Goal: Find specific page/section: Find specific page/section

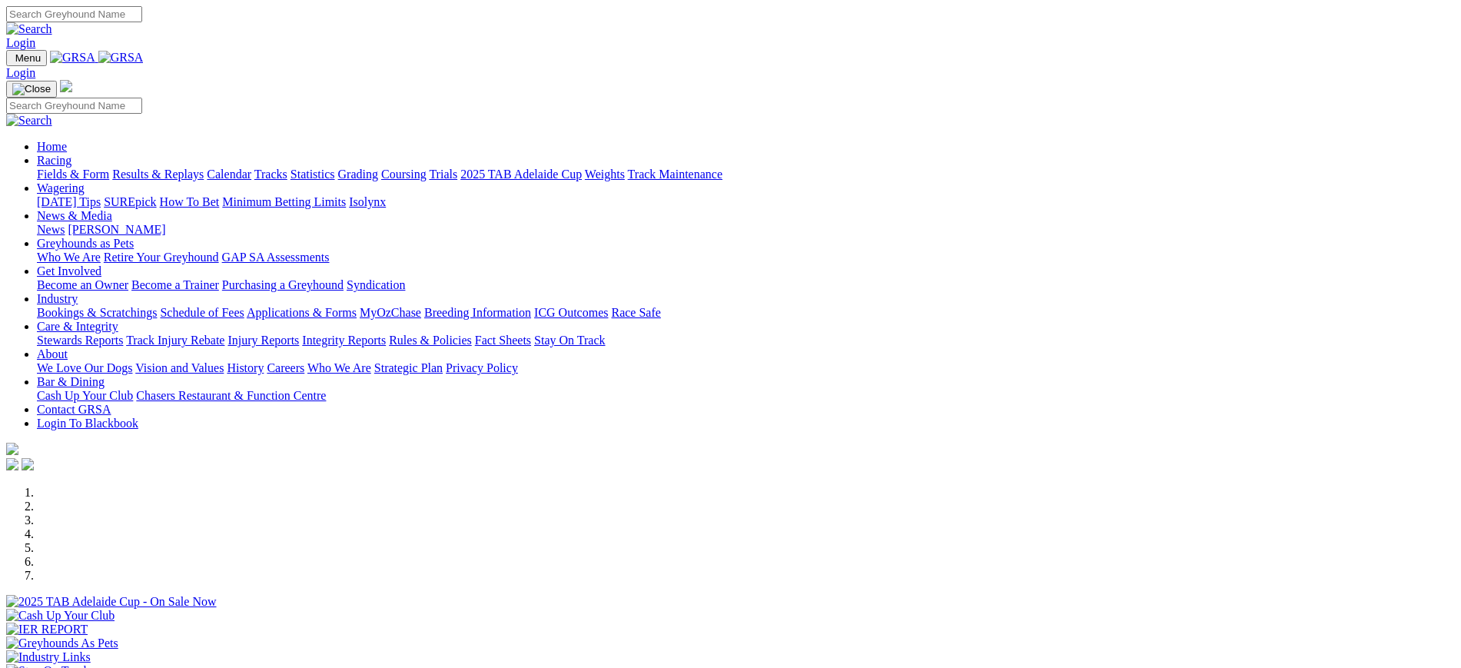
click at [144, 58] on img at bounding box center [120, 58] width 45 height 14
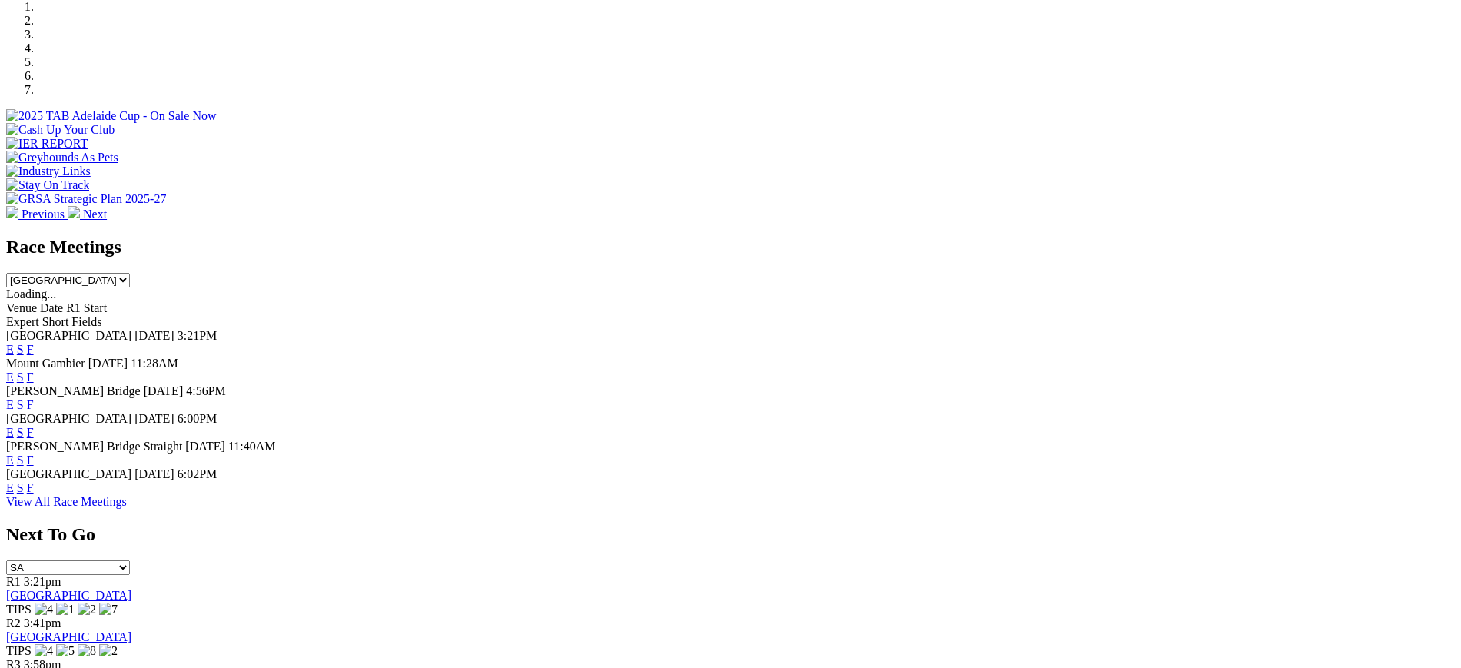
click at [34, 494] on link "F" at bounding box center [30, 487] width 7 height 13
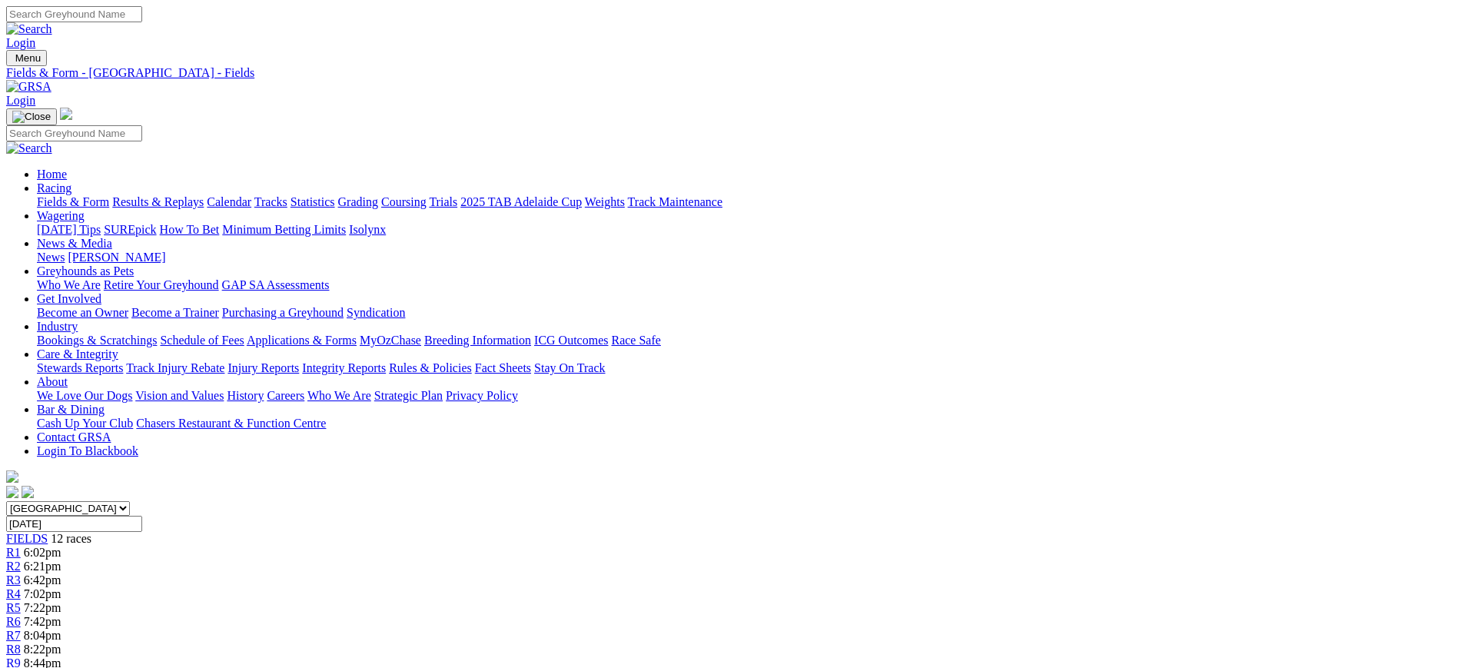
click at [51, 80] on img at bounding box center [28, 87] width 45 height 14
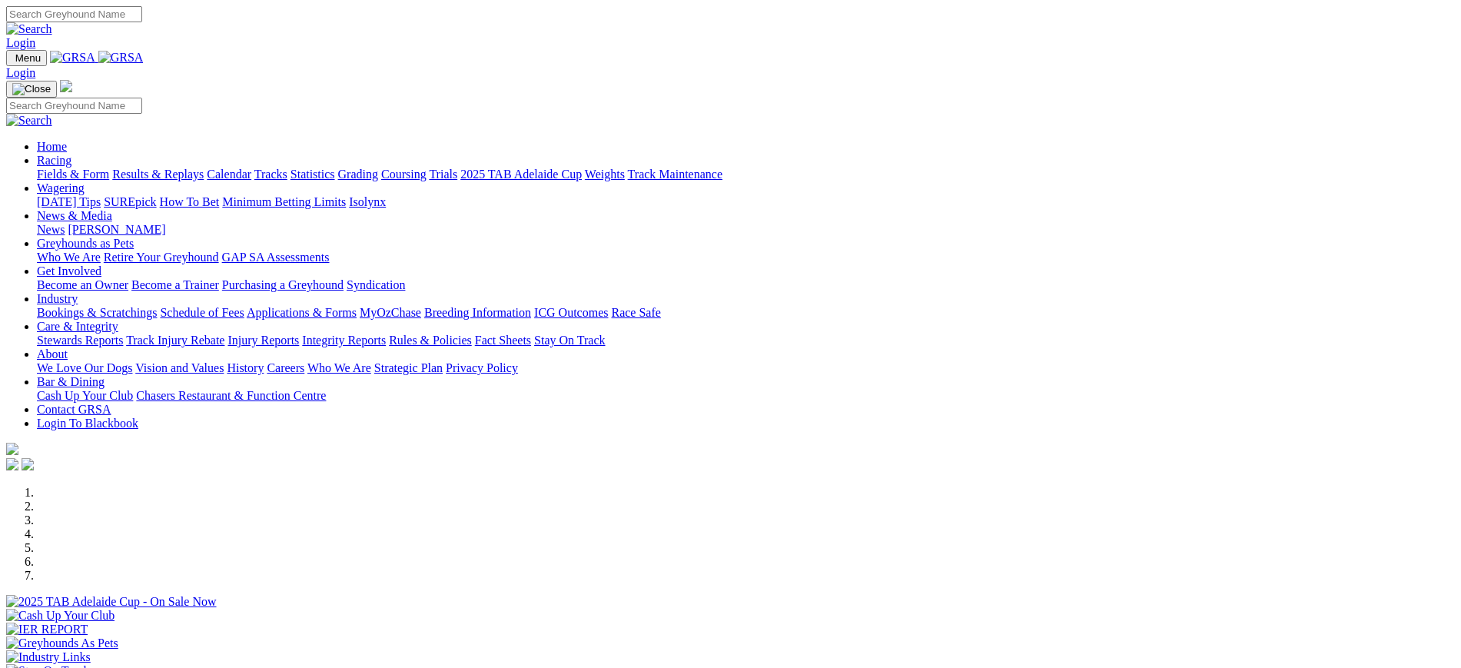
click at [608, 306] on link "ICG Outcomes" at bounding box center [571, 312] width 74 height 13
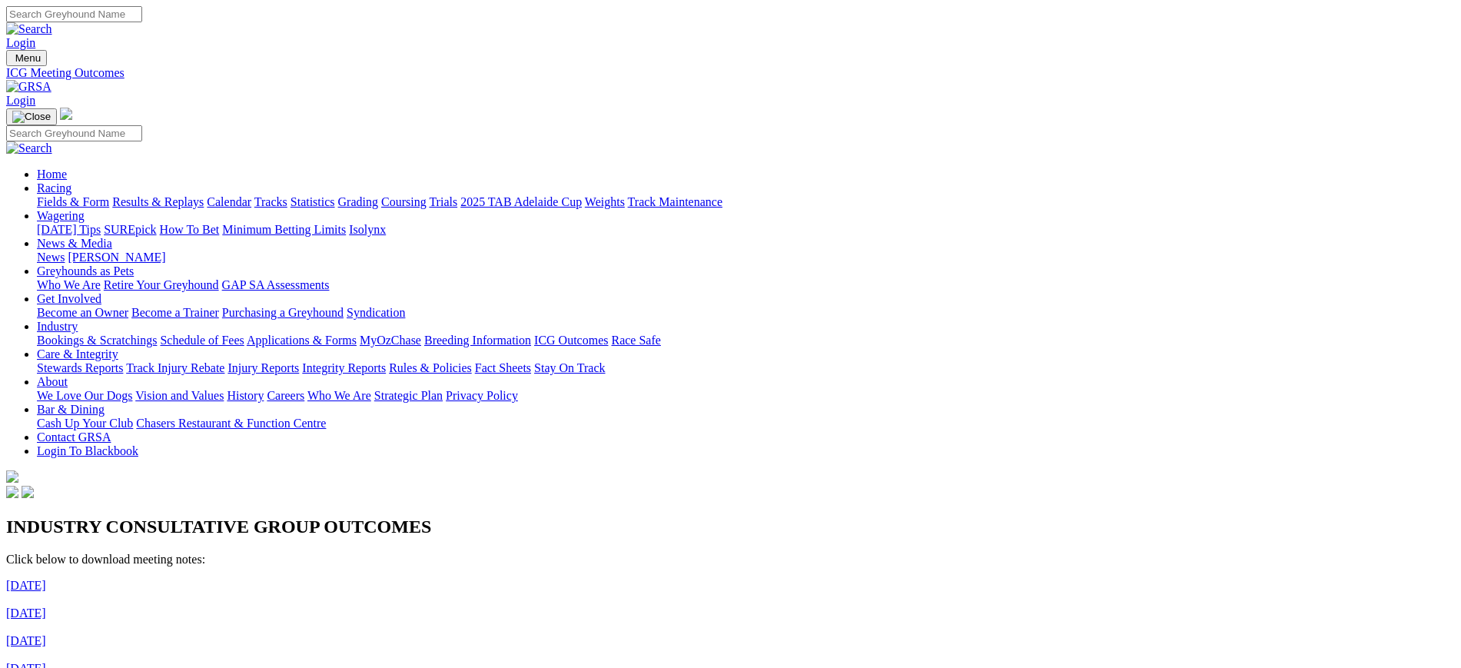
click at [51, 80] on img at bounding box center [28, 87] width 45 height 14
